Goal: Transaction & Acquisition: Subscribe to service/newsletter

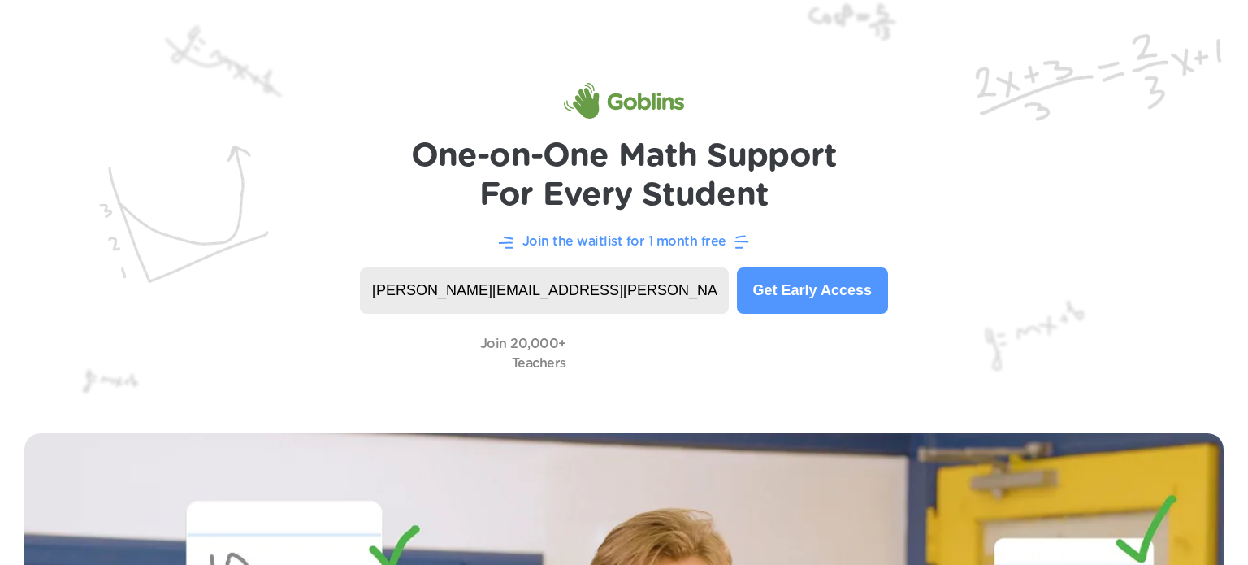
type input "Whitley.lynn@stu.pulaski.kyschools.us"
click at [853, 286] on button "Get Early Access" at bounding box center [812, 290] width 151 height 46
click at [838, 272] on button "Get Early Access" at bounding box center [812, 290] width 151 height 46
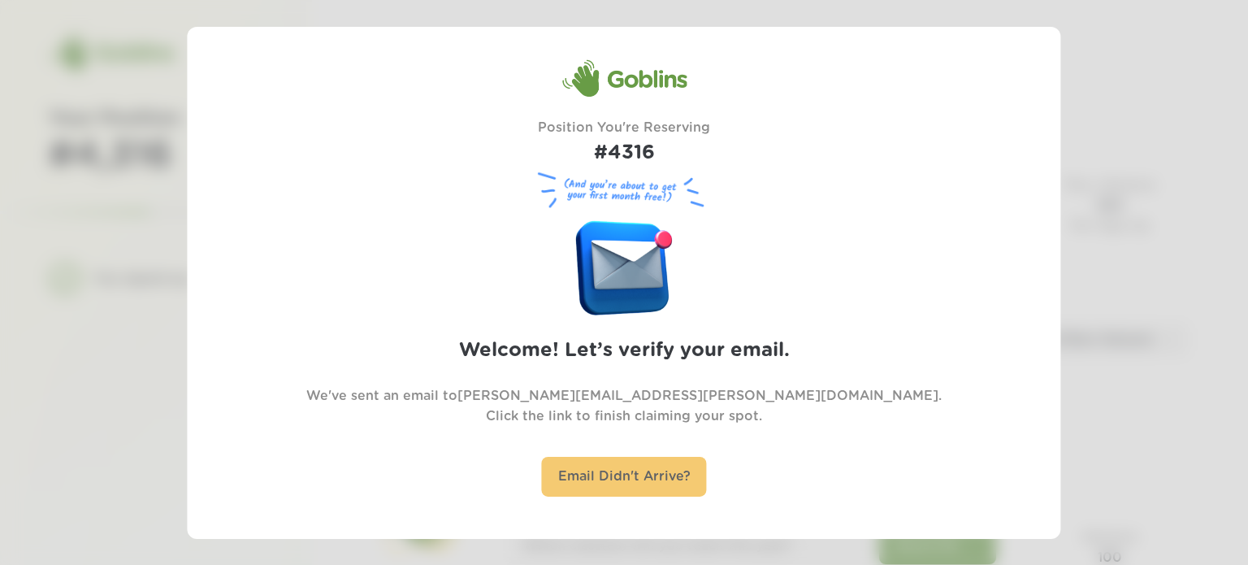
click at [687, 479] on div "Email Didn't Arrive?" at bounding box center [624, 477] width 165 height 40
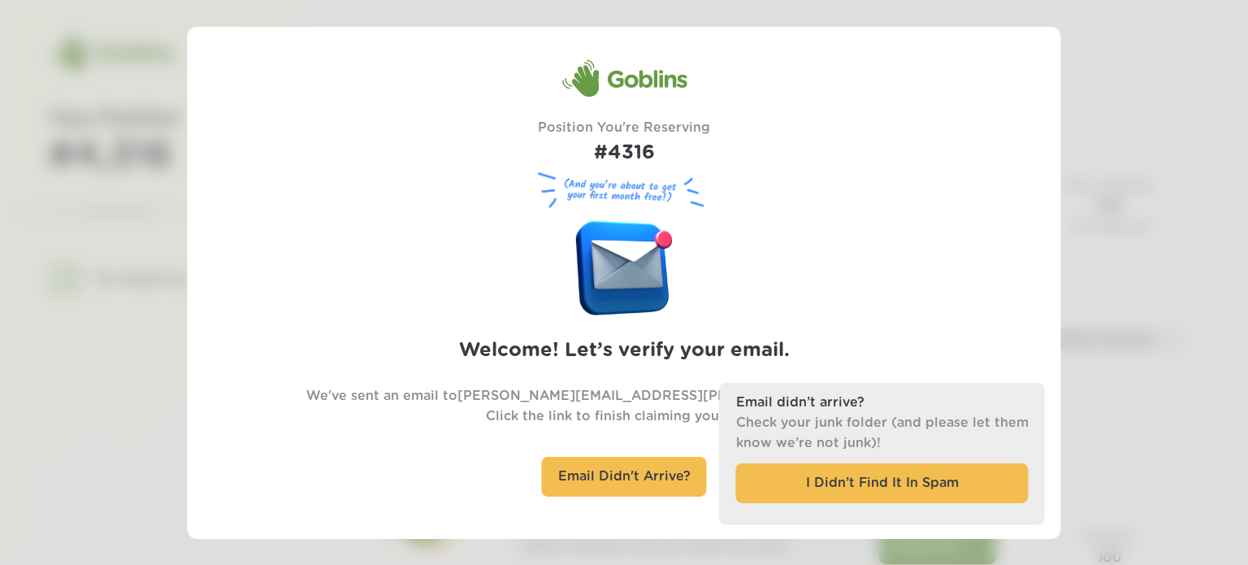
click at [1142, 309] on div at bounding box center [624, 282] width 1248 height 565
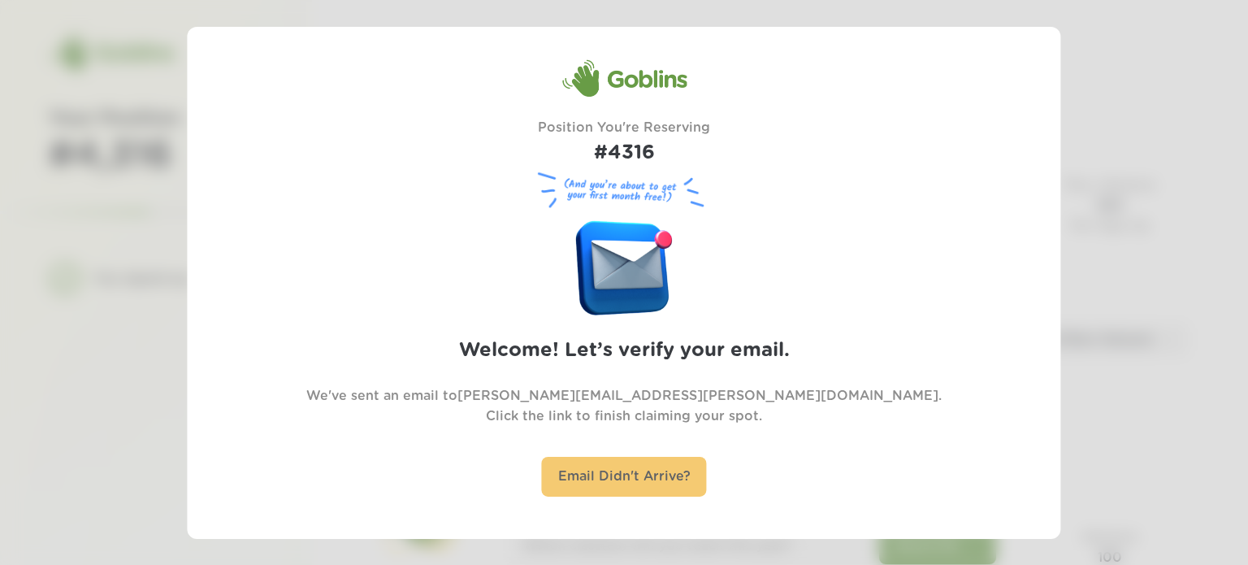
click at [645, 478] on div "Email Didn't Arrive?" at bounding box center [624, 477] width 165 height 40
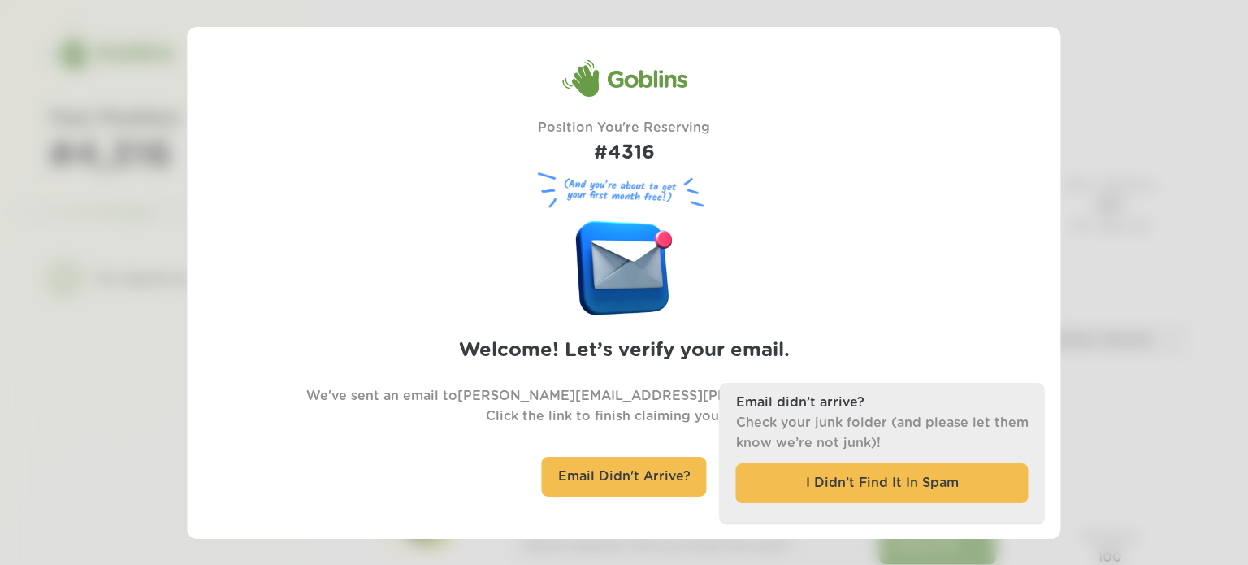
click at [820, 509] on div "Email didn’t arrive? Check your junk folder (and please let them know we’re not…" at bounding box center [882, 452] width 325 height 139
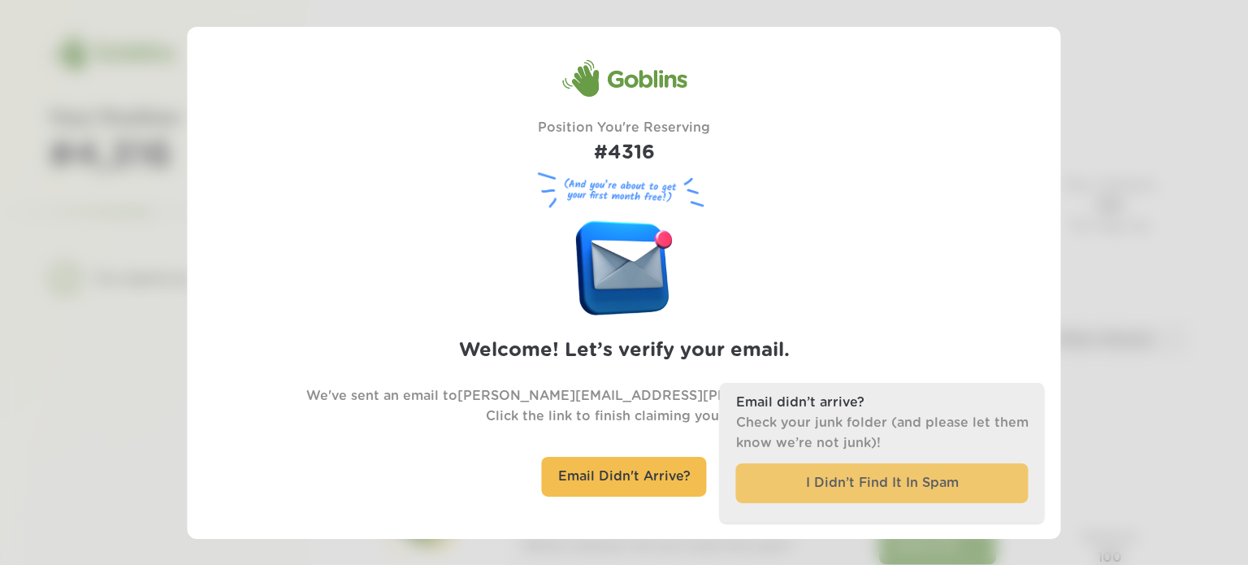
click at [855, 465] on div "I Didn’t Find It In Spam" at bounding box center [882, 483] width 292 height 40
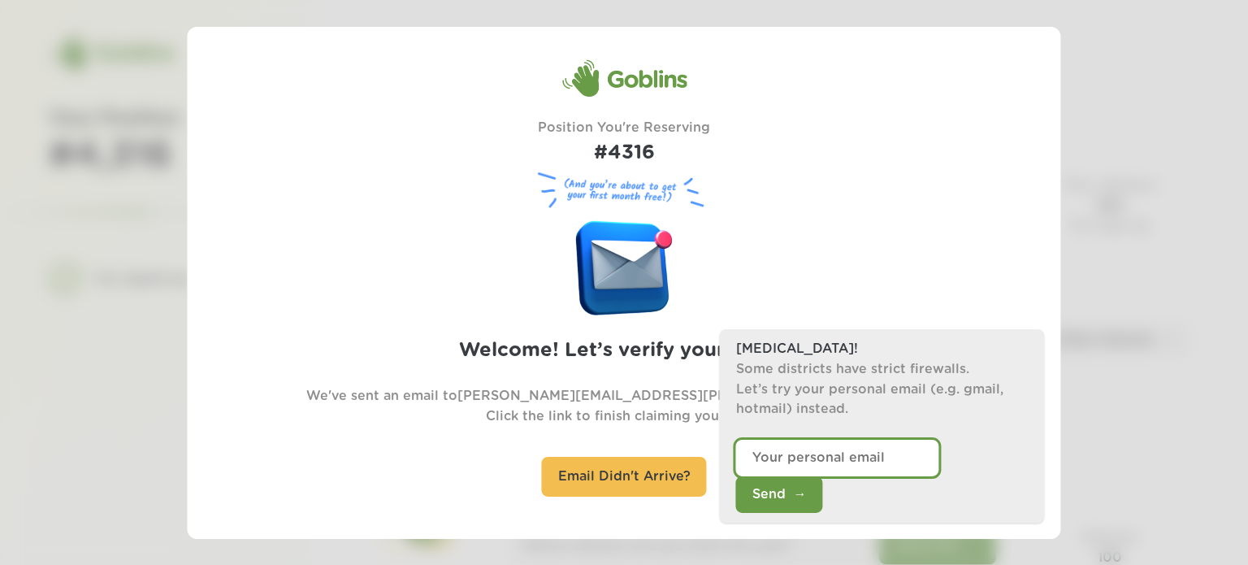
click at [900, 476] on input "email" at bounding box center [837, 457] width 203 height 37
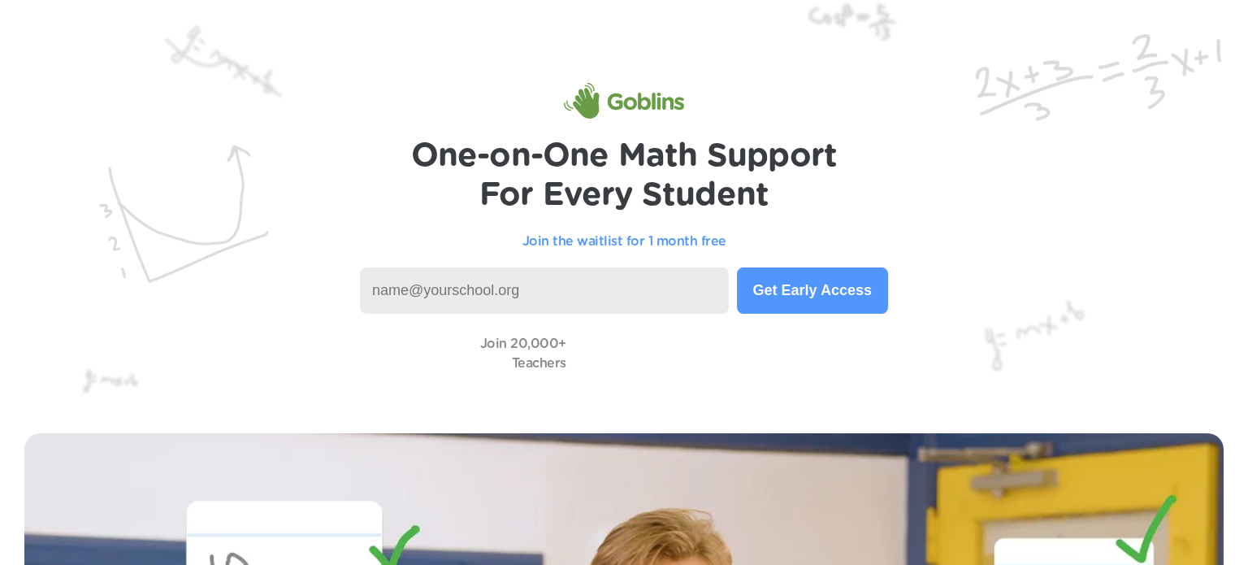
click at [412, 271] on input at bounding box center [544, 290] width 369 height 46
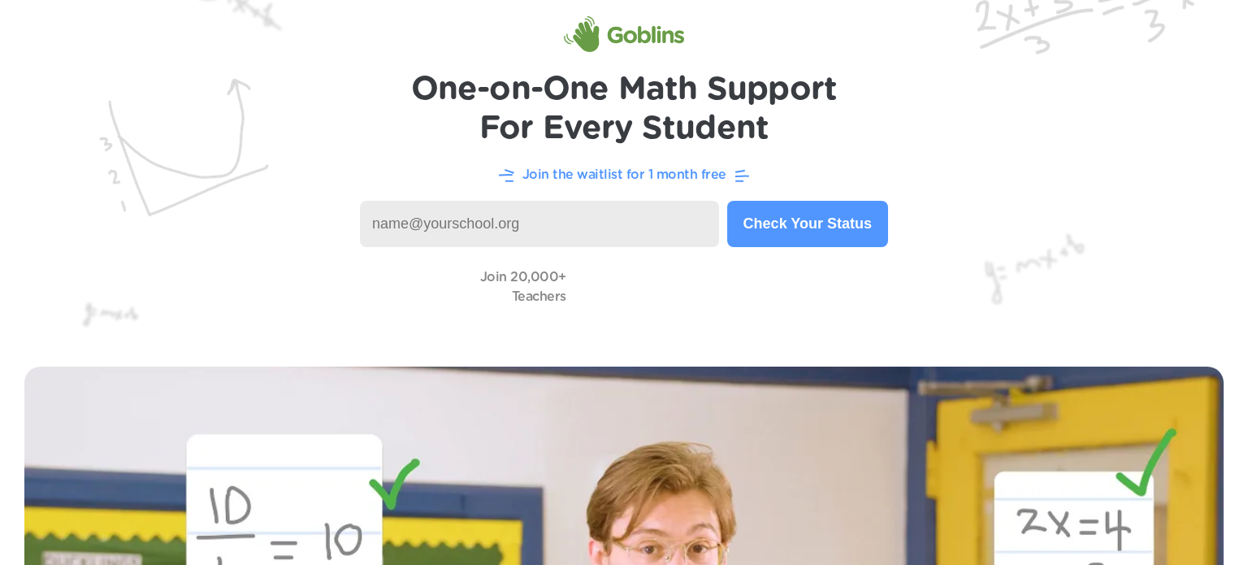
scroll to position [68, 0]
